Goal: Subscribe to service/newsletter

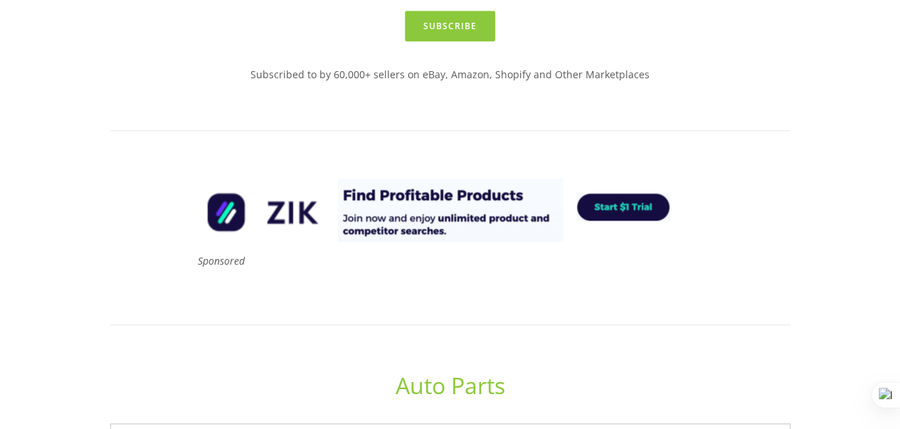
scroll to position [422, 0]
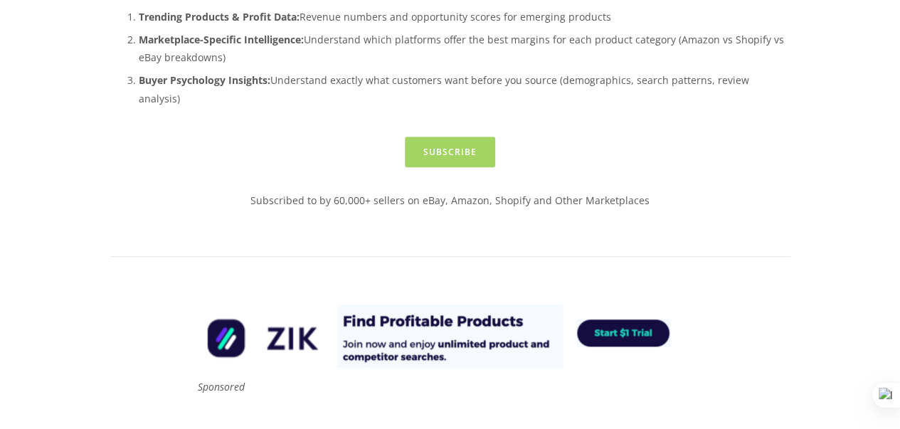
click at [441, 145] on link "Subscribe" at bounding box center [450, 152] width 90 height 31
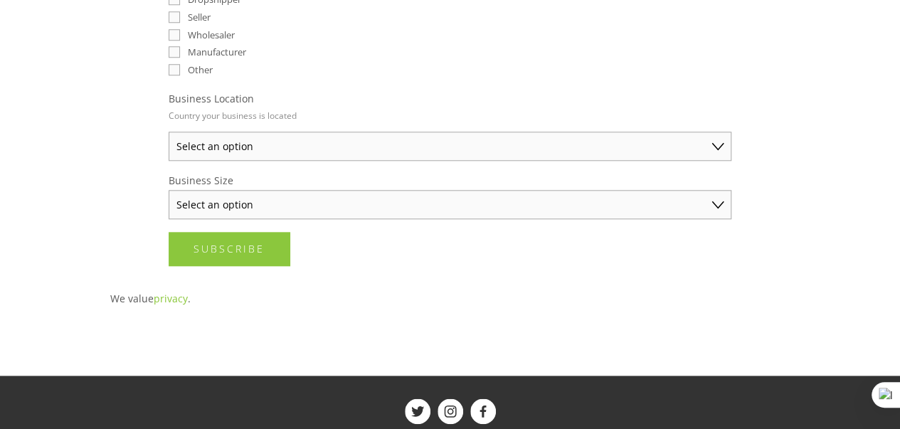
scroll to position [80, 0]
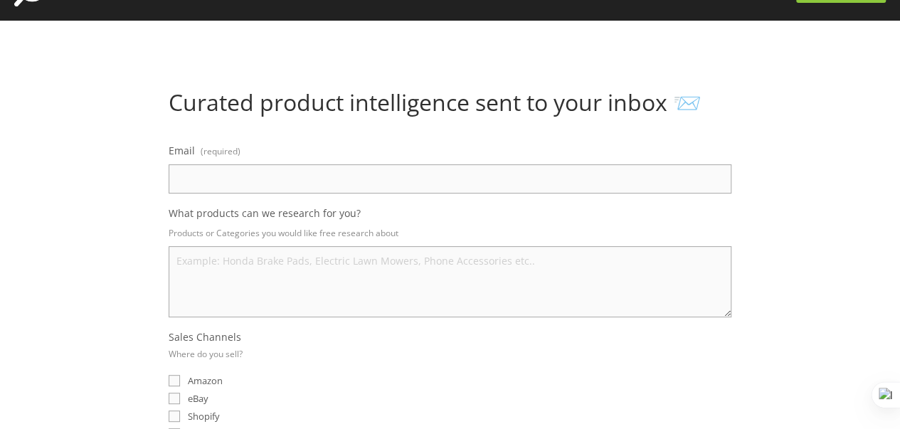
click at [278, 181] on input "Email (required)" at bounding box center [450, 178] width 563 height 29
type input "ahsanhanif5463@gmail.com"
click at [219, 258] on textarea "What products can we research for you?" at bounding box center [450, 281] width 563 height 71
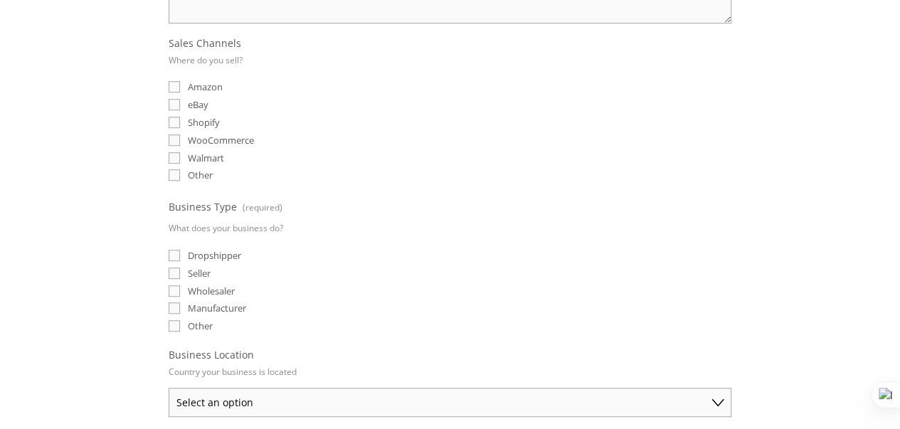
type textarea "All"
click at [177, 105] on input "eBay" at bounding box center [174, 104] width 11 height 11
checkbox input "true"
click at [175, 268] on input "Seller" at bounding box center [174, 273] width 11 height 11
checkbox input "true"
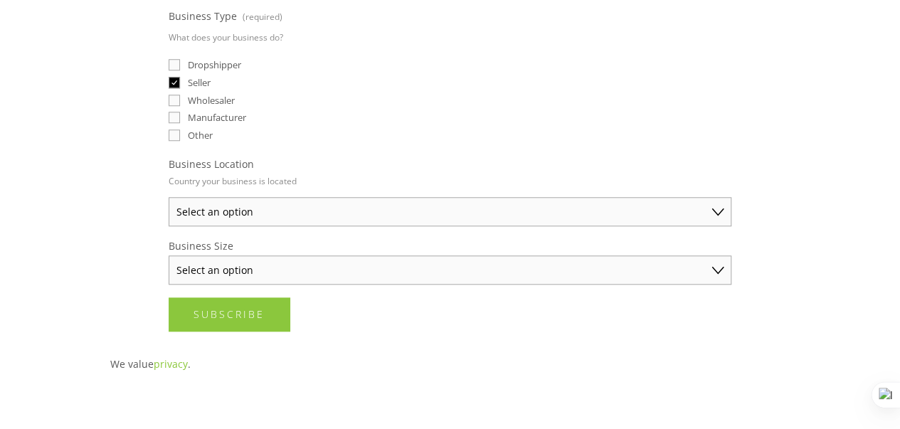
scroll to position [584, 0]
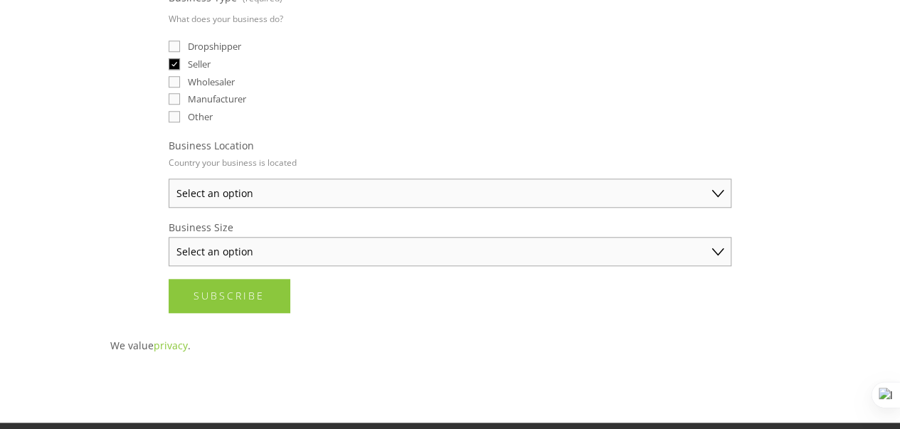
click at [268, 199] on select "Select an option Australia United States United Kingdom China Japan Germany Can…" at bounding box center [450, 193] width 563 height 29
select select "United States"
click at [169, 179] on select "Select an option Australia United States United Kingdom China Japan Germany Can…" at bounding box center [450, 193] width 563 height 29
click at [256, 241] on select "Select an option Solo Merchant (under $50K annual sales) Small Business ($50K -…" at bounding box center [450, 251] width 563 height 29
select select "Small Business ($50K - $250K annual sales)"
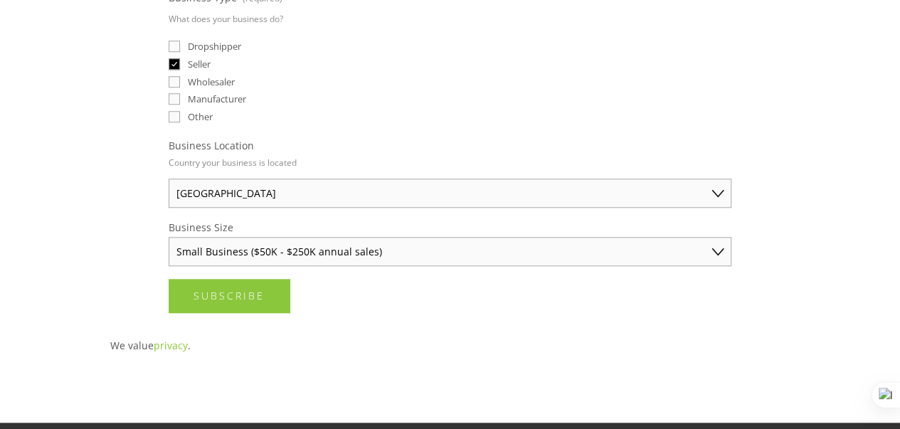
click at [169, 237] on select "Select an option Solo Merchant (under $50K annual sales) Small Business ($50K -…" at bounding box center [450, 251] width 563 height 29
click at [266, 241] on select "Solo Merchant (under $50K annual sales) Small Business ($50K - $250K annual sal…" at bounding box center [450, 251] width 563 height 29
click at [169, 237] on select "Solo Merchant (under $50K annual sales) Small Business ($50K - $250K annual sal…" at bounding box center [450, 251] width 563 height 29
click at [240, 294] on span "Subscribe" at bounding box center [229, 296] width 71 height 14
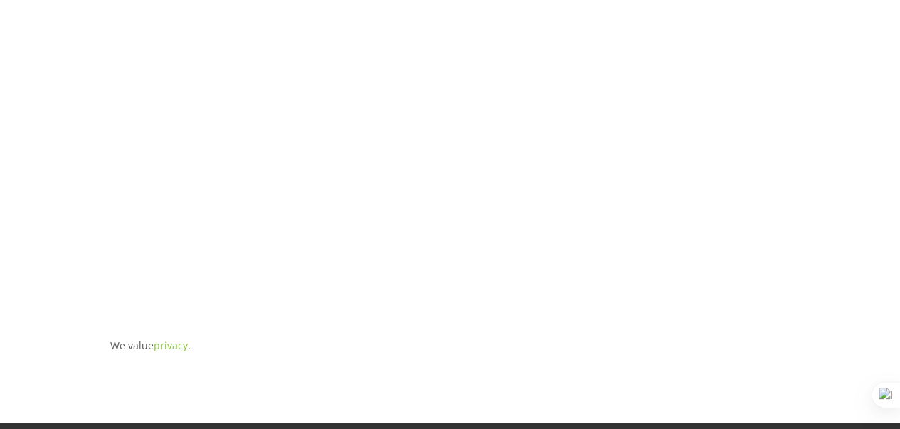
scroll to position [53, 0]
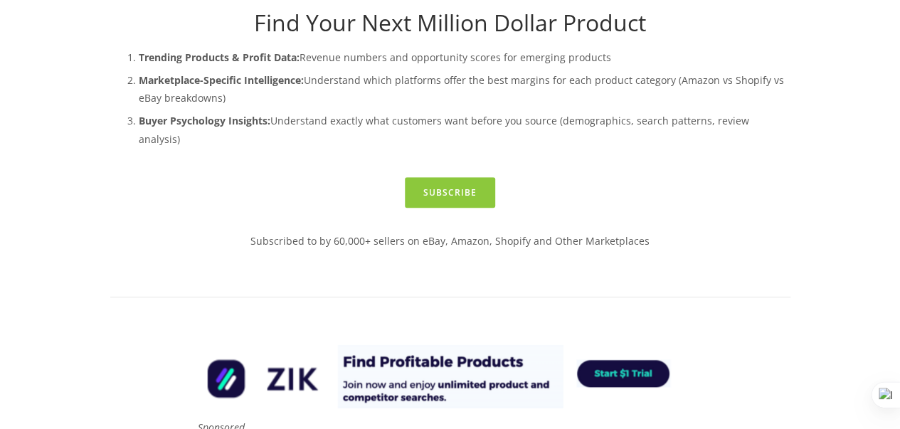
scroll to position [365, 0]
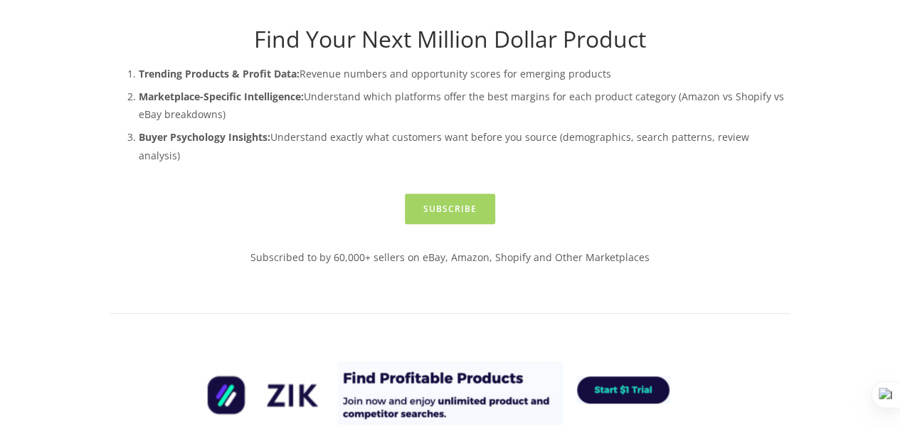
click at [454, 194] on link "Subscribe" at bounding box center [450, 209] width 90 height 31
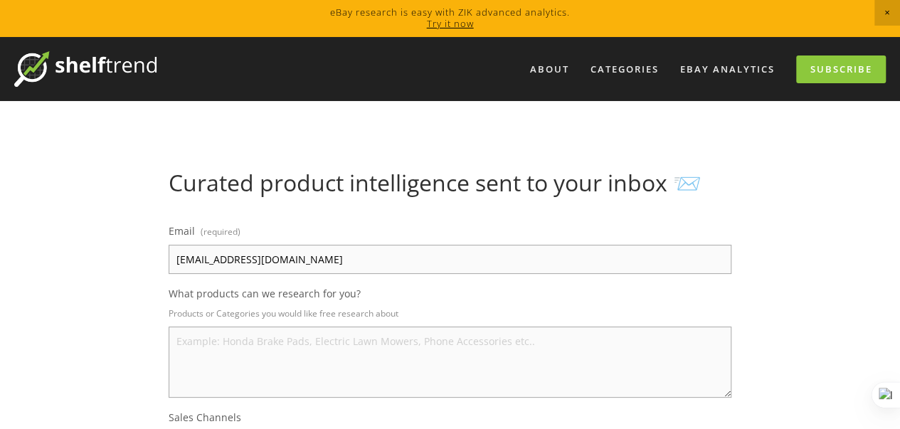
type input "ahsanhanif5463@gmail.com"
click at [268, 342] on textarea "What products can we research for you?" at bounding box center [450, 362] width 563 height 71
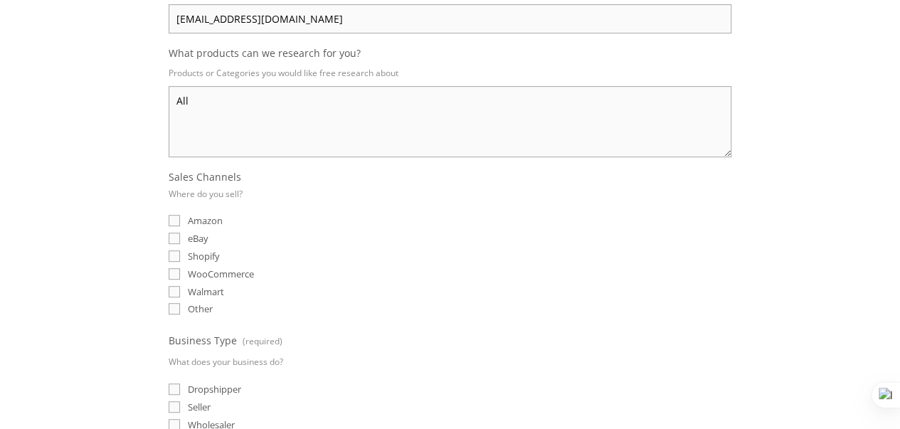
scroll to position [266, 0]
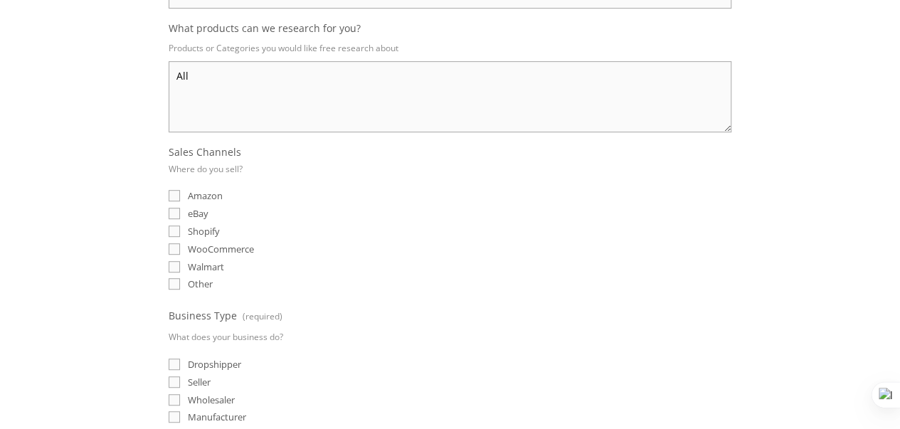
type textarea "All"
click at [173, 216] on input "eBay" at bounding box center [174, 213] width 11 height 11
checkbox input "true"
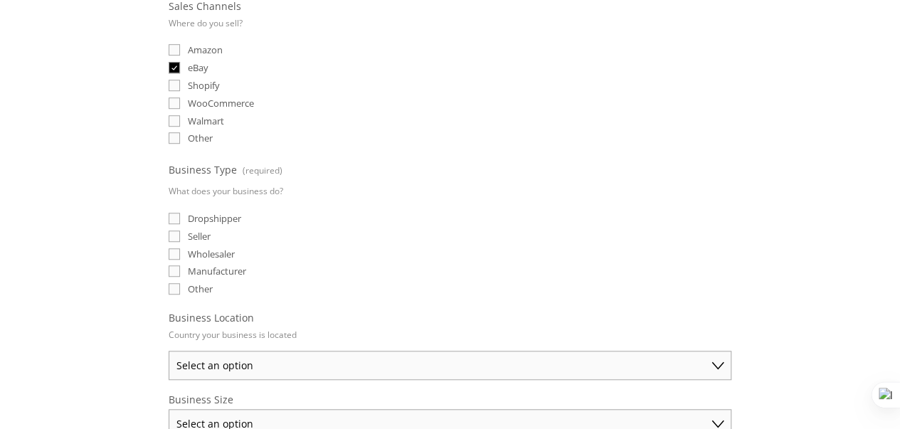
scroll to position [451, 0]
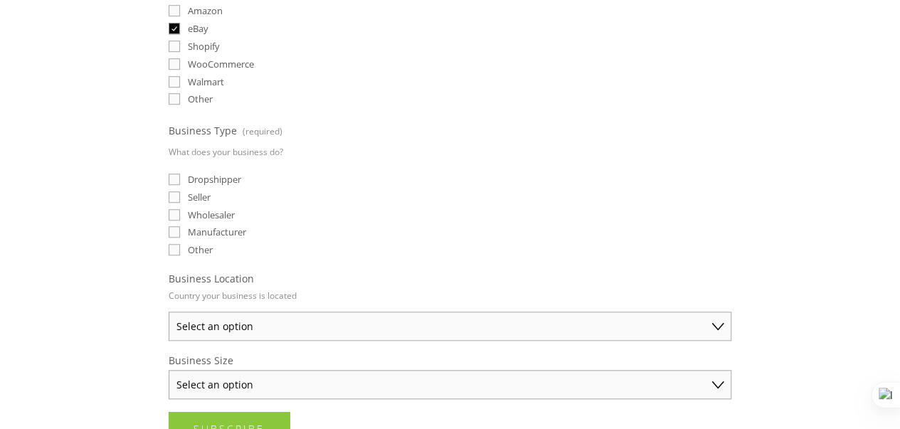
click at [173, 176] on input "Dropshipper" at bounding box center [174, 179] width 11 height 11
checkbox input "true"
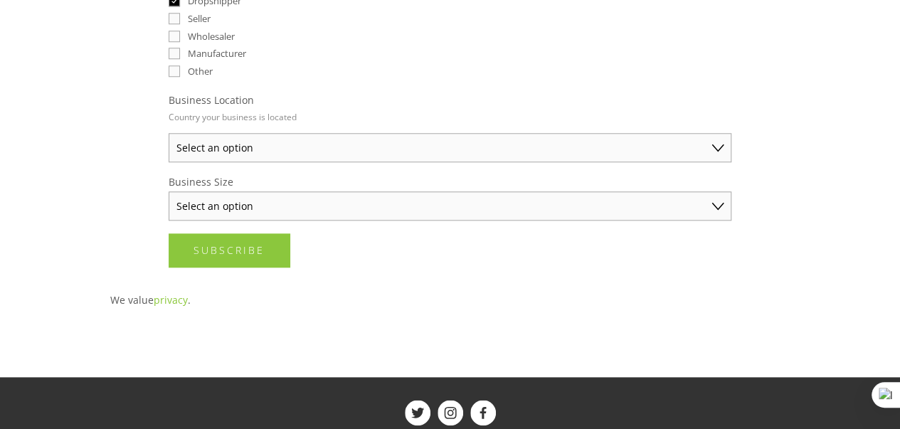
scroll to position [636, 0]
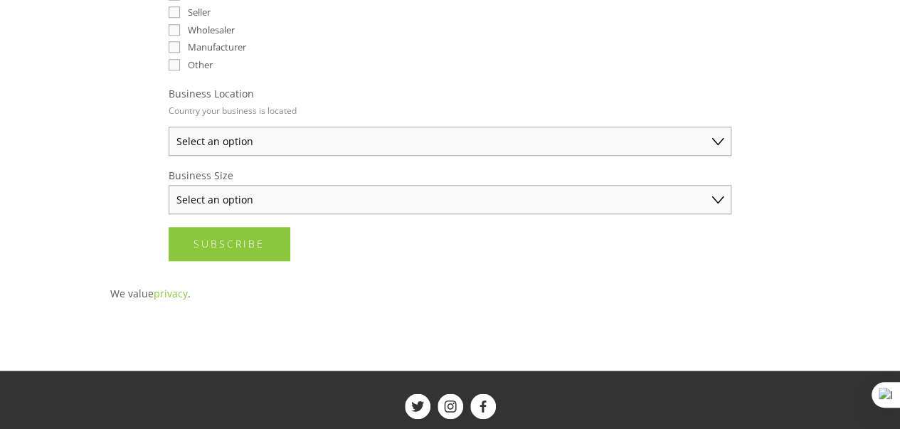
click at [315, 127] on select "Select an option Australia United States United Kingdom China Japan Germany Can…" at bounding box center [450, 141] width 563 height 29
select select "United States"
click at [169, 127] on select "Select an option Australia United States United Kingdom China Japan Germany Can…" at bounding box center [450, 141] width 563 height 29
click at [278, 196] on select "Select an option Solo Merchant (under $50K annual sales) Small Business ($50K -…" at bounding box center [450, 199] width 563 height 29
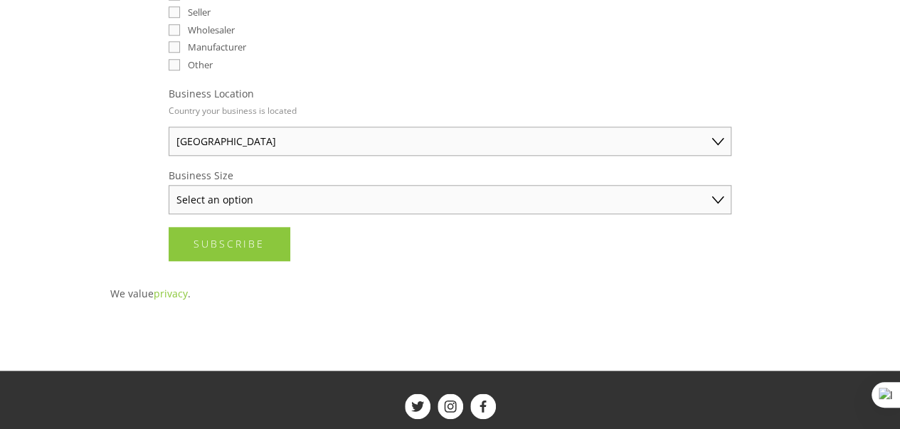
select select "Small Business ($50K - $250K annual sales)"
click at [169, 185] on select "Select an option Solo Merchant (under $50K annual sales) Small Business ($50K -…" at bounding box center [450, 199] width 563 height 29
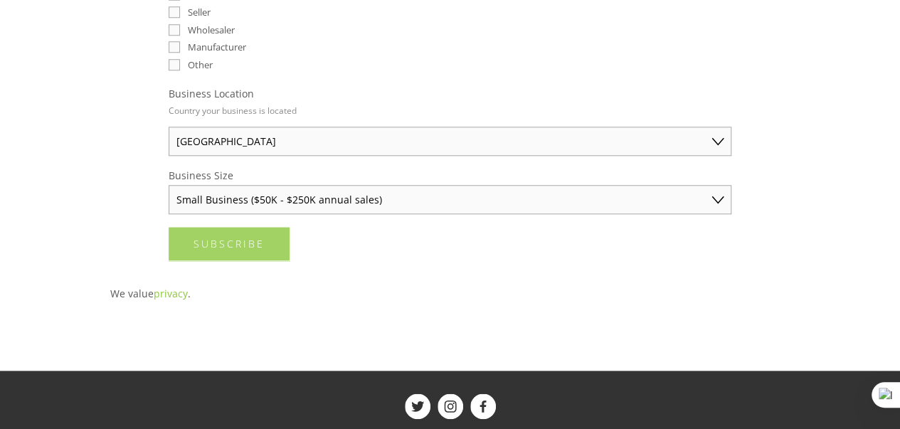
click at [235, 250] on button "Subscribe Subscribe" at bounding box center [229, 243] width 121 height 33
click at [235, 250] on button "Submitting Subscribe" at bounding box center [233, 243] width 129 height 33
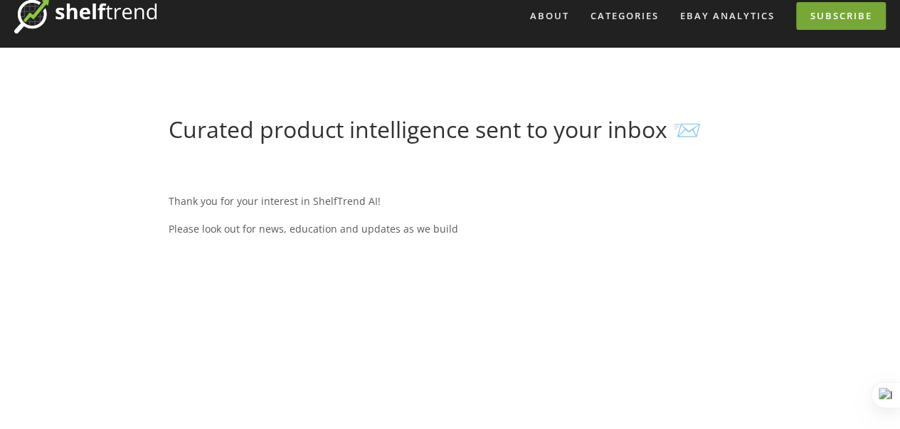
click at [868, 11] on link "Subscribe" at bounding box center [842, 16] width 90 height 28
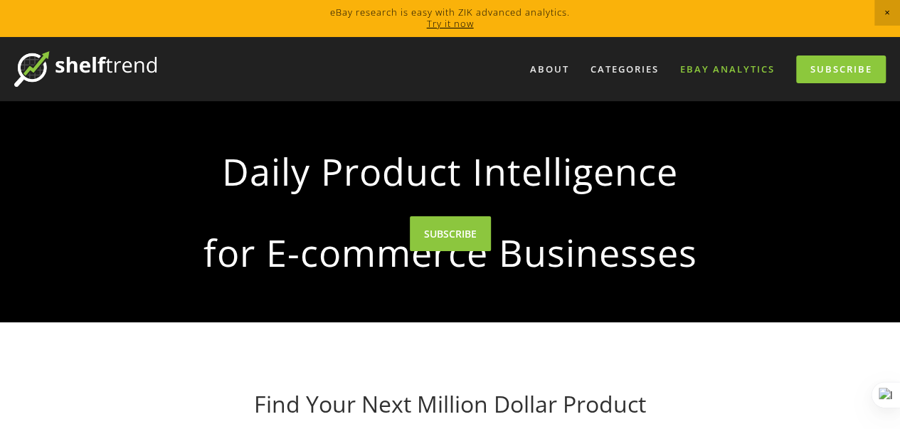
click at [752, 66] on link "eBay Analytics" at bounding box center [727, 69] width 113 height 23
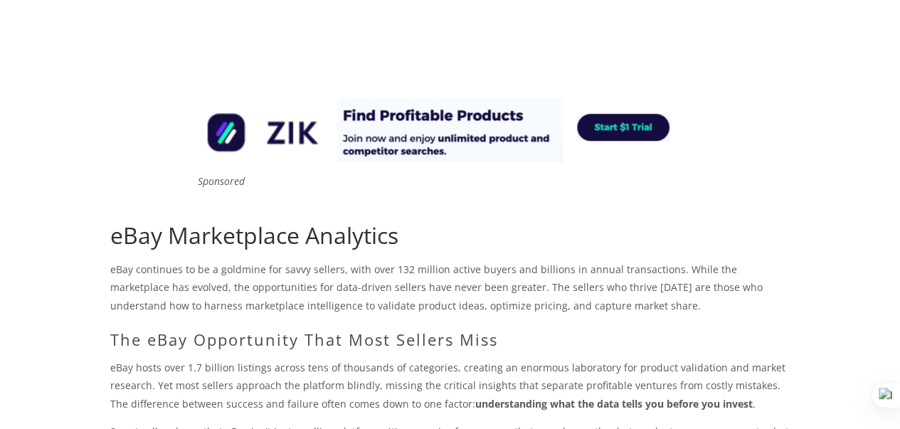
scroll to position [120, 0]
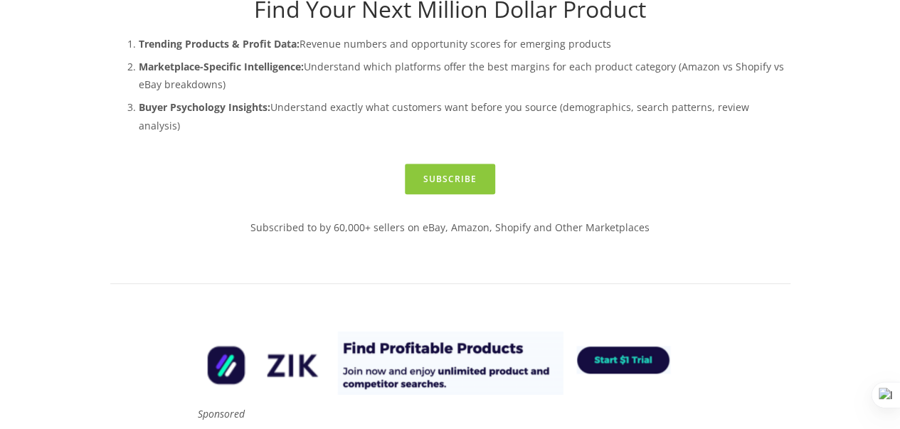
scroll to position [399, 0]
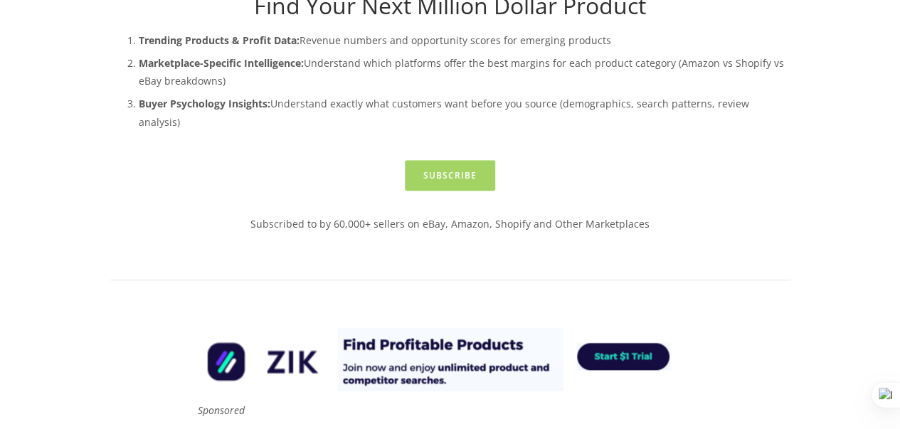
click at [465, 165] on link "Subscribe" at bounding box center [450, 175] width 90 height 31
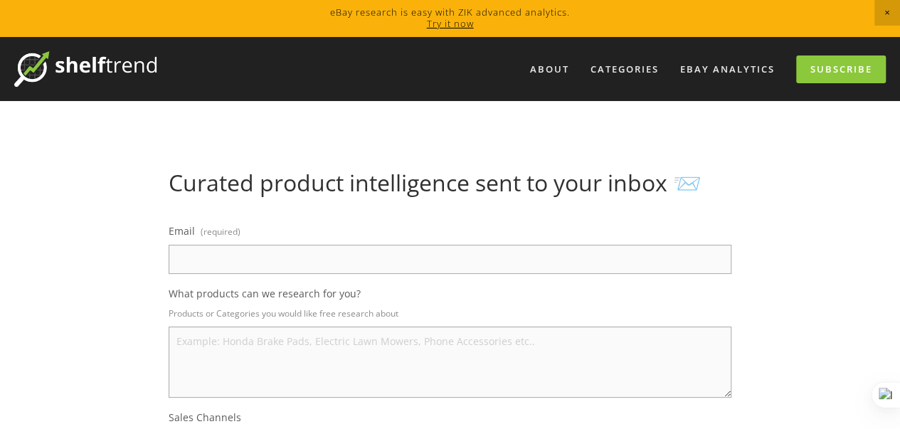
click at [287, 254] on input "Email (required)" at bounding box center [450, 259] width 563 height 29
paste input "lalero5361@aiwanlab.com"
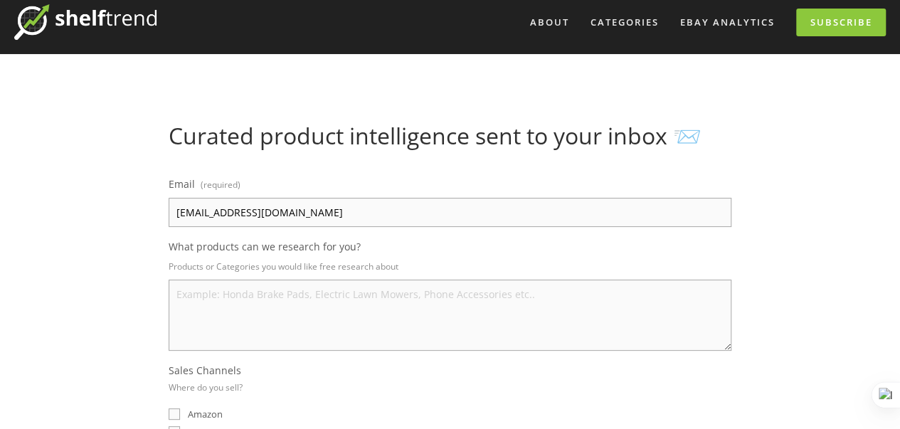
scroll to position [57, 0]
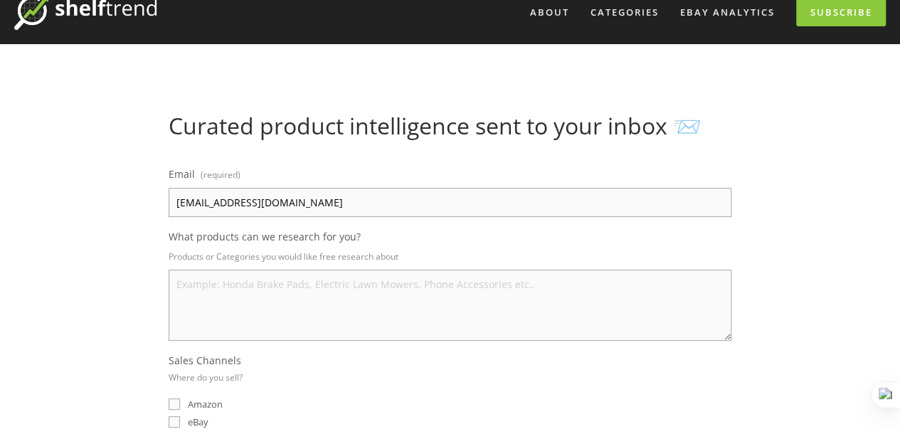
type input "lalero5361@aiwanlab.com"
click at [217, 280] on textarea "What products can we research for you?" at bounding box center [450, 305] width 563 height 71
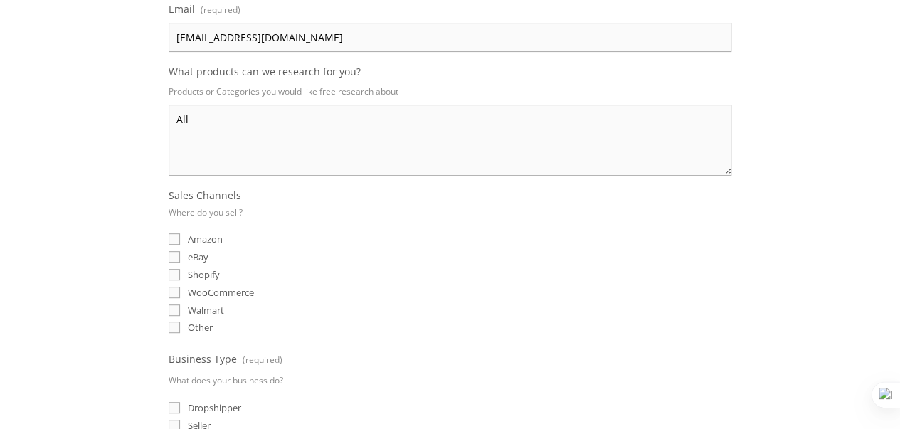
scroll to position [242, 0]
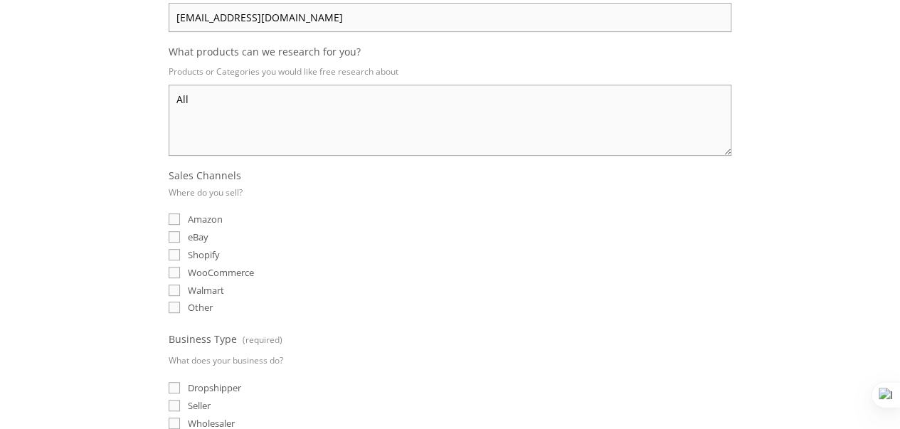
type textarea "All"
click at [179, 237] on input "eBay" at bounding box center [174, 236] width 11 height 11
checkbox input "true"
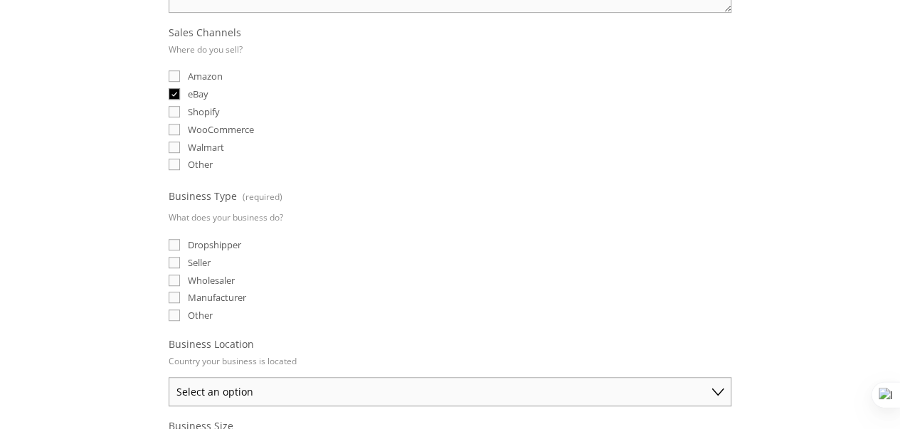
scroll to position [399, 0]
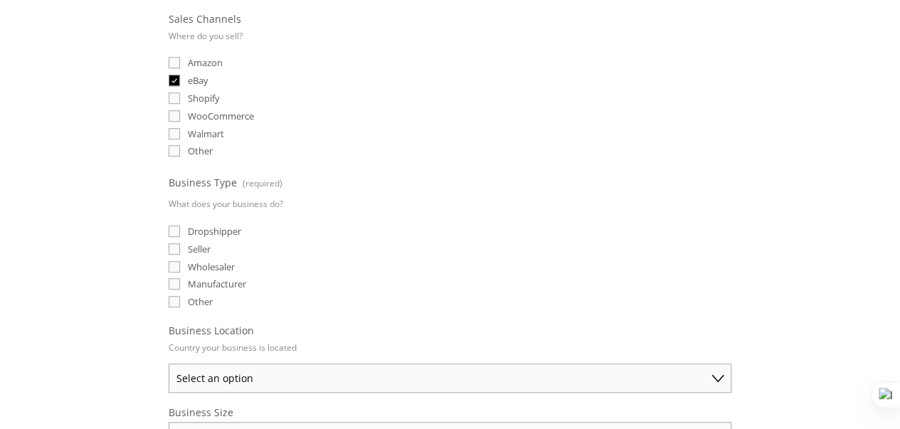
click at [178, 244] on input "Seller" at bounding box center [174, 248] width 11 height 11
checkbox input "true"
click at [176, 226] on input "Dropshipper" at bounding box center [174, 231] width 11 height 11
checkbox input "true"
click at [181, 246] on label "Seller" at bounding box center [190, 249] width 42 height 13
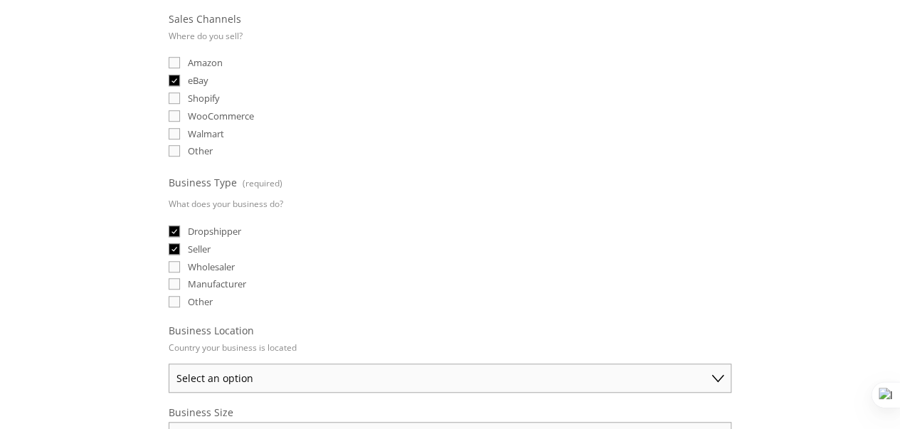
click at [180, 246] on input "Seller" at bounding box center [174, 248] width 11 height 11
checkbox input "false"
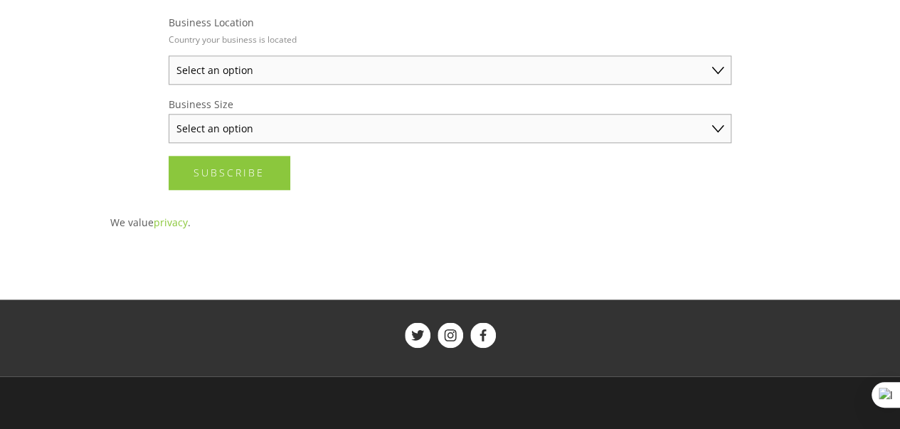
click at [287, 59] on select "Select an option Australia United States United Kingdom China Japan Germany Can…" at bounding box center [450, 70] width 563 height 29
select select "United States"
click at [169, 56] on select "Select an option Australia United States United Kingdom China Japan Germany Can…" at bounding box center [450, 70] width 563 height 29
click at [250, 133] on select "Select an option Solo Merchant (under $50K annual sales) Small Business ($50K -…" at bounding box center [450, 128] width 563 height 29
click at [263, 56] on select "Australia United States United Kingdom China Japan Germany Canada Other" at bounding box center [450, 70] width 563 height 29
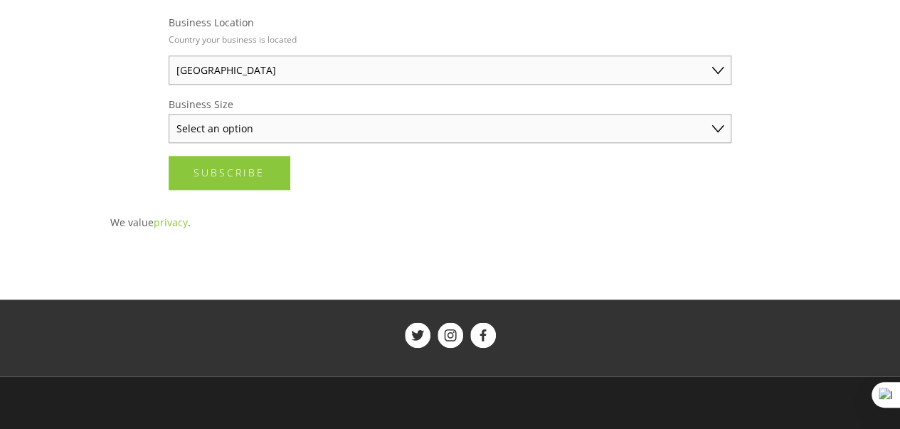
click at [169, 56] on select "Australia United States United Kingdom China Japan Germany Canada Other" at bounding box center [450, 70] width 563 height 29
click at [252, 114] on select "Select an option Solo Merchant (under $50K annual sales) Small Business ($50K -…" at bounding box center [450, 128] width 563 height 29
select select "Small Business ($50K - $250K annual sales)"
click at [169, 114] on select "Select an option Solo Merchant (under $50K annual sales) Small Business ($50K -…" at bounding box center [450, 128] width 563 height 29
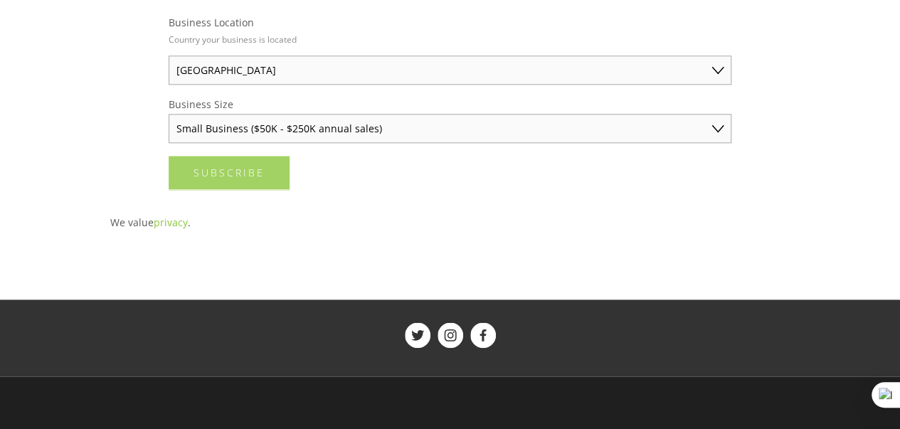
click at [235, 177] on button "Subscribe Subscribe" at bounding box center [229, 172] width 121 height 33
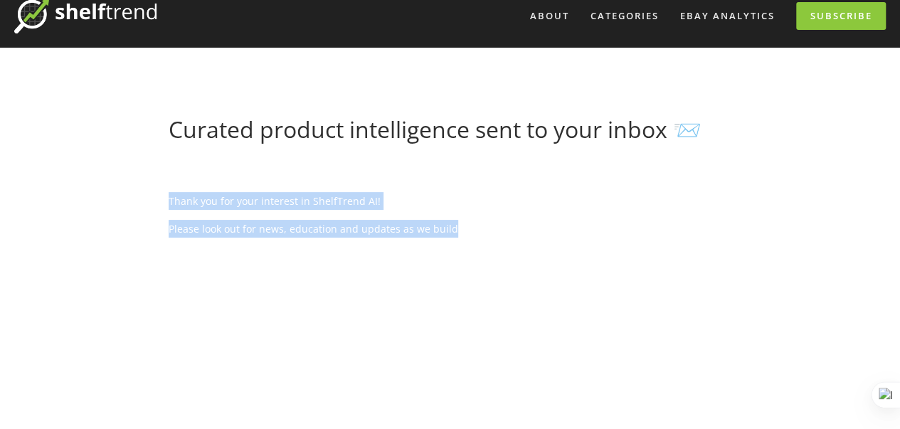
drag, startPoint x: 167, startPoint y: 206, endPoint x: 487, endPoint y: 246, distance: 322.1
click at [487, 246] on div "Thank you for your interest in ShelfTrend AI! Please look out for news, educati…" at bounding box center [450, 214] width 563 height 65
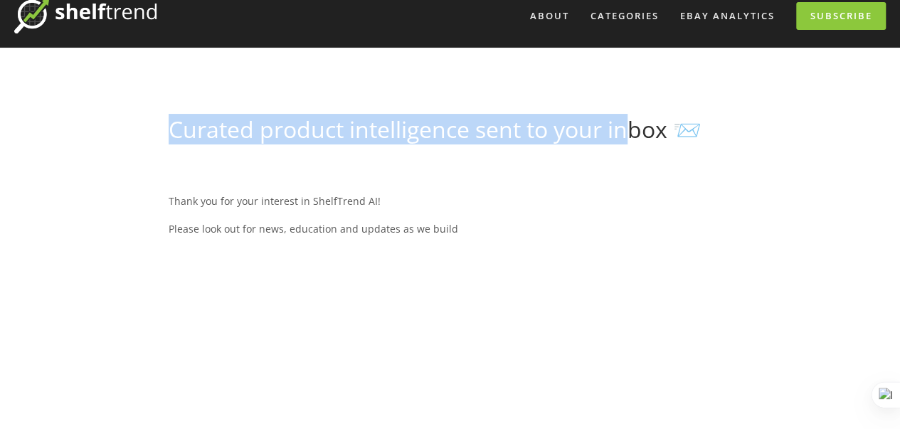
drag, startPoint x: 144, startPoint y: 126, endPoint x: 634, endPoint y: 135, distance: 490.5
click at [634, 135] on h1 "Curated product intelligence sent to your inbox 📨" at bounding box center [450, 129] width 563 height 27
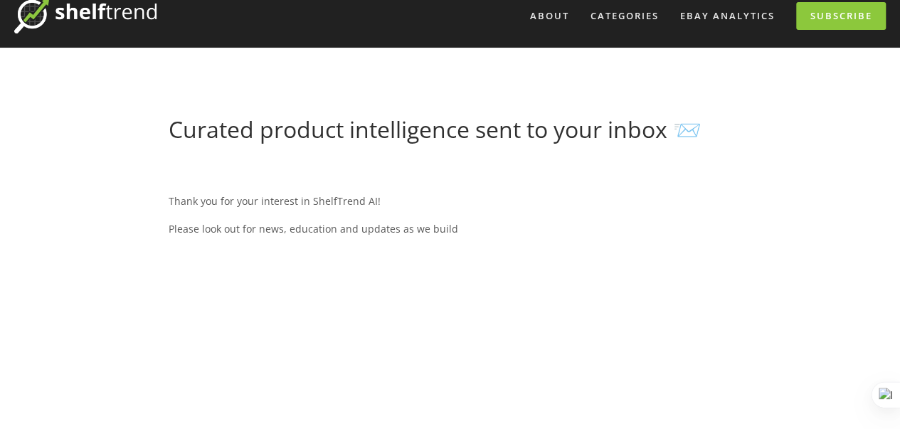
click at [683, 132] on h1 "Curated product intelligence sent to your inbox 📨" at bounding box center [450, 129] width 563 height 27
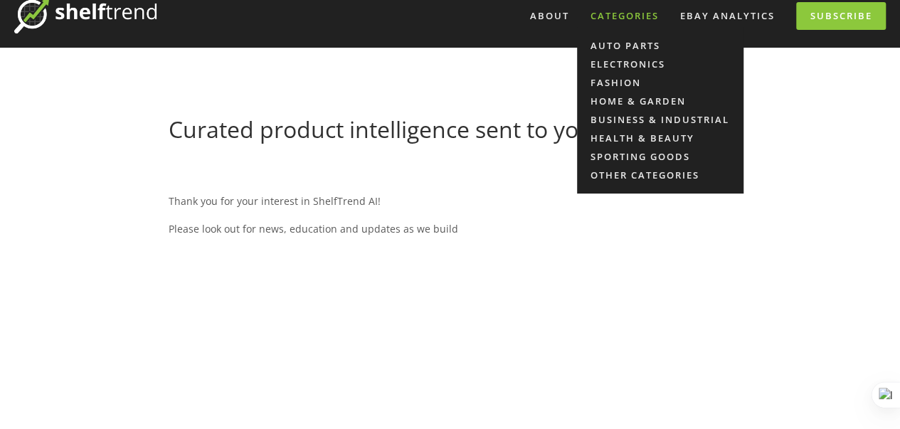
click at [611, 11] on div "Categories" at bounding box center [625, 15] width 87 height 23
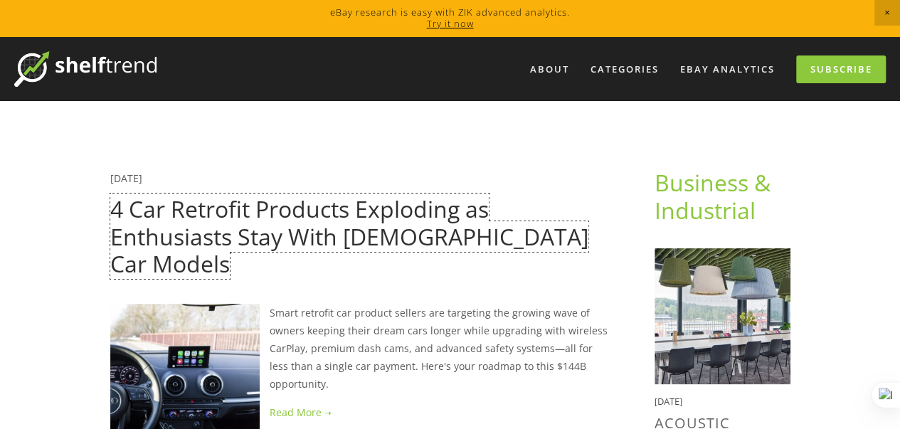
click at [473, 204] on link "4 Car Retrofit Products Exploding as Enthusiasts Stay With [DEMOGRAPHIC_DATA] C…" at bounding box center [349, 236] width 478 height 85
drag, startPoint x: 0, startPoint y: 0, endPoint x: 473, endPoint y: 204, distance: 515.6
click at [473, 204] on link "4 Car Retrofit Products Exploding as Enthusiasts Stay With [DEMOGRAPHIC_DATA] C…" at bounding box center [349, 236] width 478 height 85
click at [457, 208] on link "4 Car Retrofit Products Exploding as Enthusiasts Stay With [DEMOGRAPHIC_DATA] C…" at bounding box center [349, 236] width 478 height 85
